Goal: Transaction & Acquisition: Purchase product/service

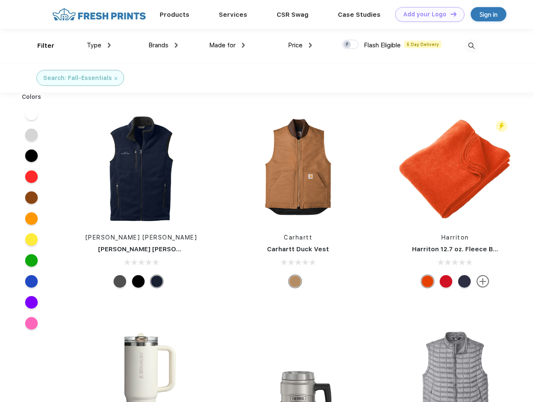
click at [426, 14] on link "Add your Logo Design Tool" at bounding box center [429, 14] width 69 height 15
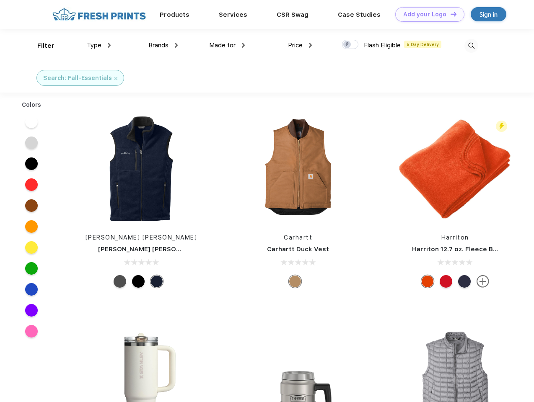
click at [0, 0] on div "Design Tool" at bounding box center [0, 0] width 0 height 0
click at [449, 14] on link "Add your Logo Design Tool" at bounding box center [429, 14] width 69 height 15
click at [40, 46] on div "Filter" at bounding box center [45, 46] width 17 height 10
click at [99, 45] on span "Type" at bounding box center [94, 45] width 15 height 8
click at [163, 45] on span "Brands" at bounding box center [158, 45] width 20 height 8
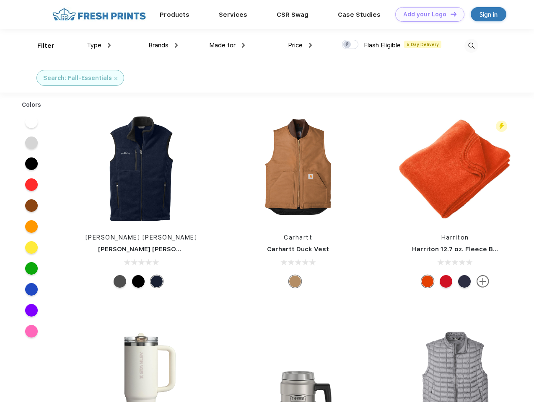
click at [227, 45] on span "Made for" at bounding box center [222, 45] width 26 height 8
click at [300, 45] on span "Price" at bounding box center [295, 45] width 15 height 8
click at [350, 45] on div at bounding box center [350, 44] width 16 height 9
click at [347, 45] on input "checkbox" at bounding box center [344, 41] width 5 height 5
click at [471, 46] on img at bounding box center [471, 46] width 14 height 14
